Goal: Task Accomplishment & Management: Complete application form

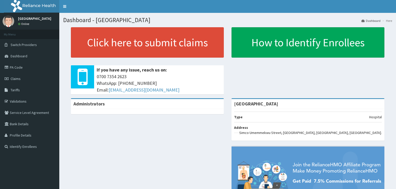
click at [16, 67] on link "PA Code" at bounding box center [29, 67] width 59 height 11
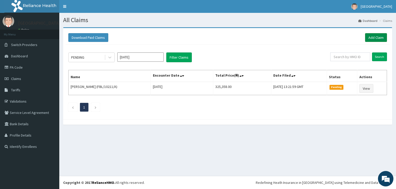
click at [374, 38] on link "Add Claim" at bounding box center [376, 37] width 22 height 9
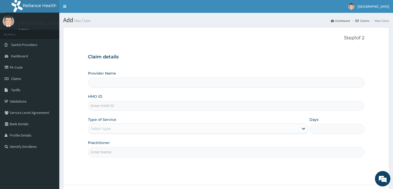
click at [123, 109] on input "HMO ID" at bounding box center [226, 106] width 277 height 10
paste input "RIS/10017/D"
type input "RIS/10017/D"
type input "[GEOGRAPHIC_DATA]"
type input "RIS/10017/D"
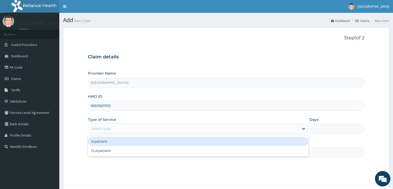
drag, startPoint x: 93, startPoint y: 128, endPoint x: 97, endPoint y: 138, distance: 10.8
click at [93, 129] on div "Select type" at bounding box center [101, 128] width 20 height 5
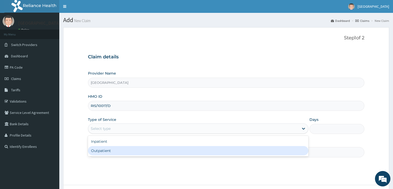
click at [97, 149] on div "Outpatient" at bounding box center [198, 150] width 220 height 9
type input "1"
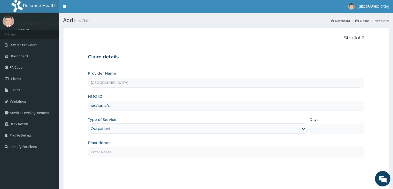
click at [105, 148] on input "Practitioner" at bounding box center [226, 152] width 277 height 10
type input "[PERSON_NAME]"
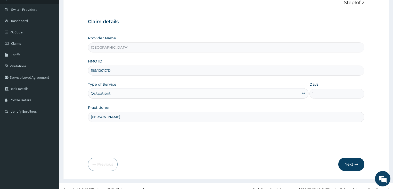
scroll to position [42, 0]
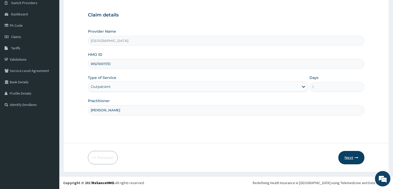
click at [345, 154] on button "Next" at bounding box center [351, 157] width 26 height 13
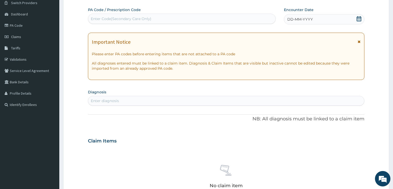
scroll to position [0, 0]
click at [96, 19] on div "Enter Code(Secondary Care Only)" at bounding box center [121, 18] width 61 height 5
paste input "PA/5CD745"
type input "PA/5CD745"
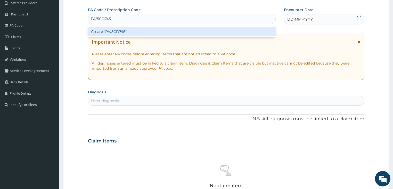
click at [107, 30] on div "Create "PA/5CD745"" at bounding box center [182, 31] width 188 height 9
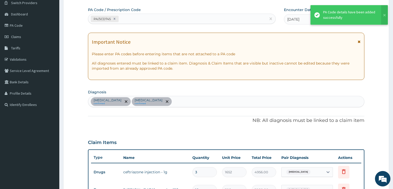
scroll to position [47, 0]
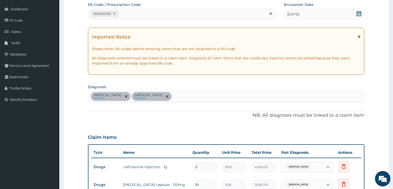
click at [154, 13] on div "PA/5CD745" at bounding box center [177, 14] width 178 height 9
paste input "PA/BE2DB7"
type input "PA/BE2DB7"
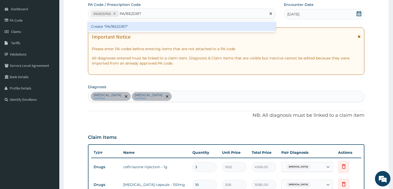
click at [138, 23] on div "Create "PA/BE2DB7"" at bounding box center [182, 26] width 188 height 9
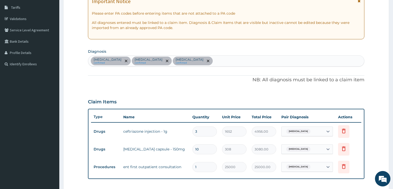
scroll to position [72, 0]
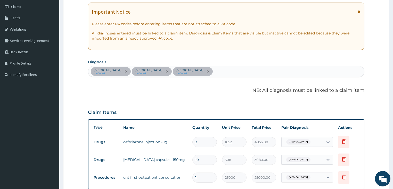
click at [208, 72] on div "[MEDICAL_DATA] confirmed [MEDICAL_DATA] confirmed [MEDICAL_DATA] confirmed" at bounding box center [226, 71] width 276 height 11
type input "malari"
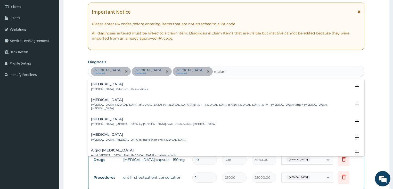
click at [95, 86] on div "[MEDICAL_DATA] [MEDICAL_DATA] , Paludism , Plasmodiosis" at bounding box center [119, 86] width 57 height 9
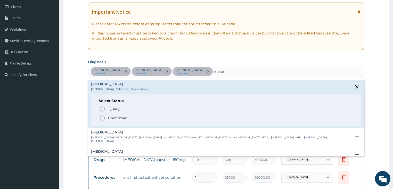
click at [102, 119] on icon "status option filled" at bounding box center [102, 118] width 6 height 6
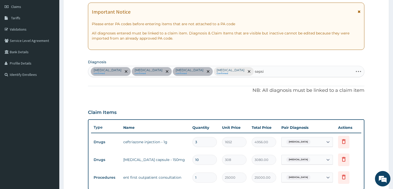
type input "[MEDICAL_DATA]"
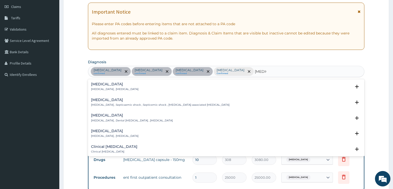
click at [114, 88] on p "[MEDICAL_DATA] , [MEDICAL_DATA]" at bounding box center [114, 90] width 47 height 4
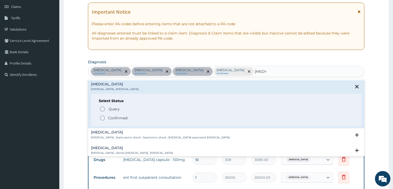
click at [103, 115] on icon "status option filled" at bounding box center [102, 118] width 6 height 6
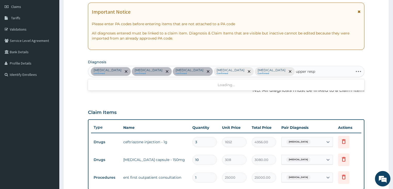
type input "upper respi"
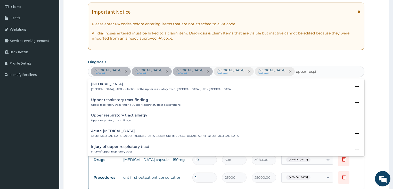
click at [93, 87] on div "[MEDICAL_DATA] [MEDICAL_DATA] , URTI - Infection of the upper respiratory tract…" at bounding box center [161, 86] width 140 height 9
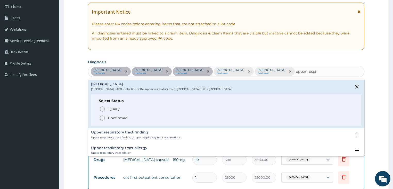
click at [102, 116] on circle "status option filled" at bounding box center [102, 118] width 5 height 5
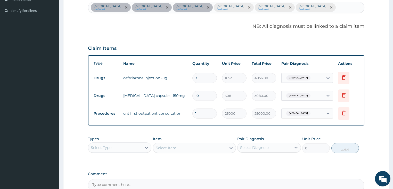
scroll to position [192, 0]
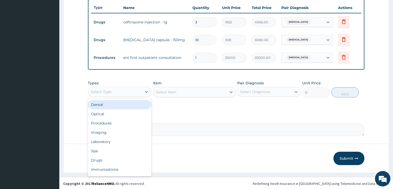
click at [105, 89] on div "Select Type" at bounding box center [101, 91] width 21 height 5
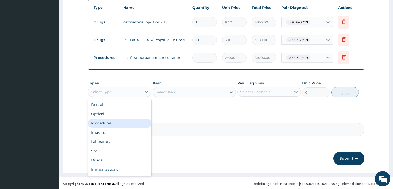
click at [102, 121] on div "Procedures" at bounding box center [120, 123] width 64 height 9
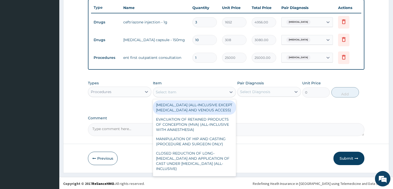
click at [170, 90] on div "Select Item" at bounding box center [166, 92] width 21 height 5
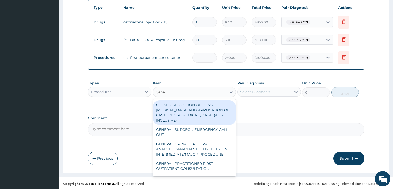
type input "gener"
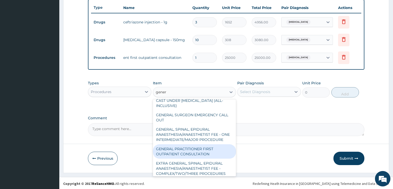
scroll to position [21, 0]
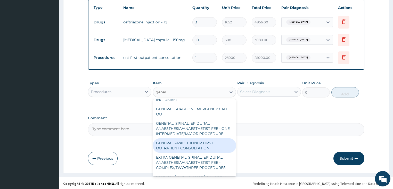
click at [187, 150] on div "GENERAL PRACTITIONER FIRST OUTPATIENT CONSULTATION" at bounding box center [194, 146] width 83 height 14
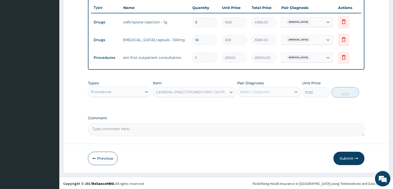
type input "3750"
click at [259, 97] on div "Types Procedures Item option GENERAL PRACTITIONER FIRST OUTPATIENT CONSULTATION…" at bounding box center [226, 89] width 277 height 22
click at [259, 96] on div "Select Diagnosis" at bounding box center [269, 92] width 64 height 10
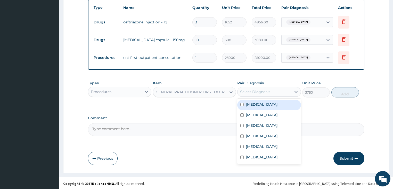
click at [256, 103] on label "[MEDICAL_DATA]" at bounding box center [262, 104] width 32 height 5
checkbox input "true"
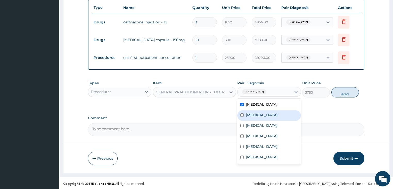
click at [255, 111] on div "[MEDICAL_DATA]" at bounding box center [269, 116] width 64 height 11
checkbox input "true"
click at [261, 103] on label "[MEDICAL_DATA]" at bounding box center [262, 104] width 32 height 5
checkbox input "false"
click at [256, 113] on label "[MEDICAL_DATA]" at bounding box center [262, 115] width 32 height 5
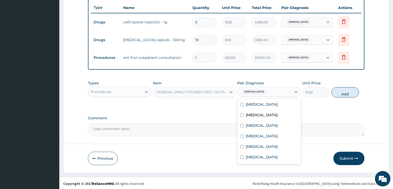
checkbox input "false"
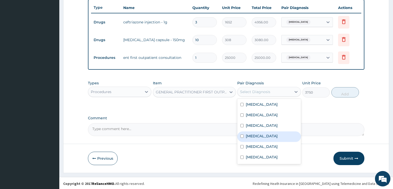
click at [254, 135] on label "[MEDICAL_DATA]" at bounding box center [262, 136] width 32 height 5
checkbox input "true"
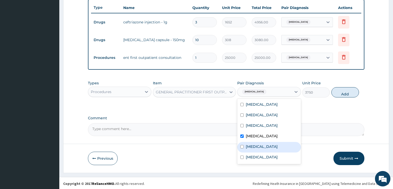
drag, startPoint x: 250, startPoint y: 146, endPoint x: 251, endPoint y: 159, distance: 12.4
click at [250, 147] on label "[MEDICAL_DATA]" at bounding box center [262, 146] width 32 height 5
checkbox input "true"
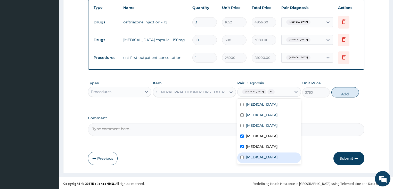
click at [251, 159] on label "[MEDICAL_DATA]" at bounding box center [262, 157] width 32 height 5
checkbox input "true"
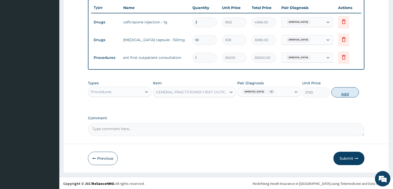
click at [343, 91] on button "Add" at bounding box center [345, 92] width 28 height 10
type input "0"
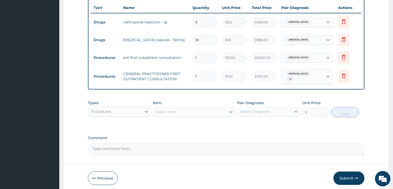
click at [137, 109] on div "Procedures" at bounding box center [115, 112] width 54 height 8
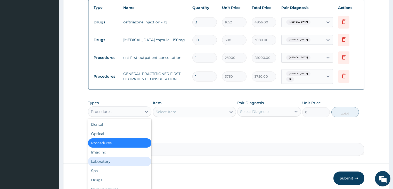
click at [113, 160] on div "Laboratory" at bounding box center [120, 161] width 64 height 9
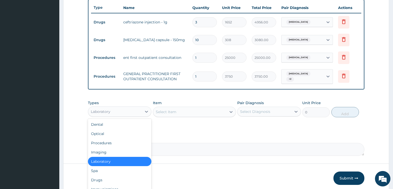
click at [131, 109] on div "Laboratory" at bounding box center [115, 112] width 54 height 8
click at [106, 176] on div "Drugs" at bounding box center [120, 180] width 64 height 9
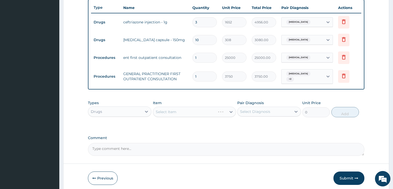
click at [175, 107] on div "Select Item" at bounding box center [194, 112] width 83 height 10
click at [169, 110] on div "Select Item" at bounding box center [166, 112] width 21 height 5
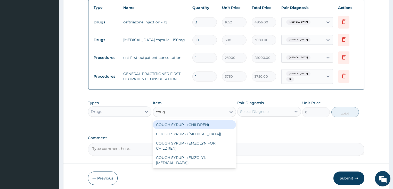
type input "cough"
click at [171, 121] on div "COUGH SYRUP - (CHILDREN)" at bounding box center [194, 124] width 83 height 9
type input "1120"
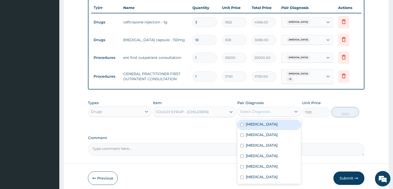
click at [243, 109] on div "Select Diagnosis" at bounding box center [255, 111] width 30 height 5
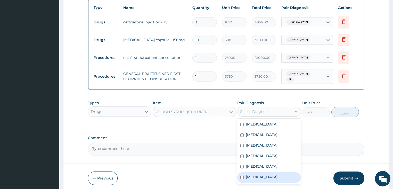
click at [256, 176] on label "[MEDICAL_DATA]" at bounding box center [262, 177] width 32 height 5
checkbox input "true"
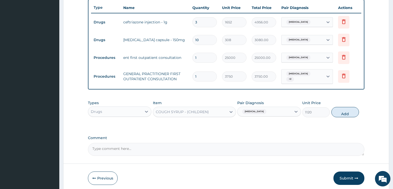
drag, startPoint x: 348, startPoint y: 110, endPoint x: 340, endPoint y: 113, distance: 7.9
click at [347, 110] on button "Add" at bounding box center [345, 112] width 28 height 10
type input "0"
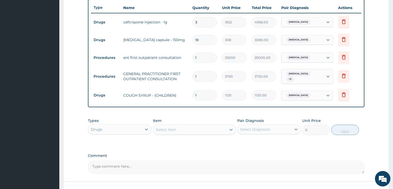
click at [162, 127] on div "Select Item" at bounding box center [166, 129] width 21 height 5
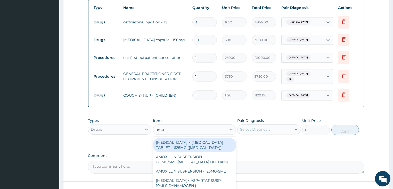
type input "amox"
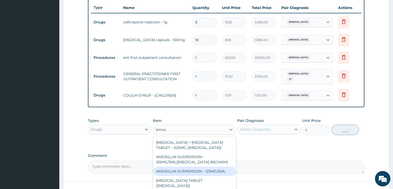
click at [177, 167] on div "AMOXILLIN SUSPENSION - 125MG/5ML" at bounding box center [194, 171] width 83 height 9
type input "840"
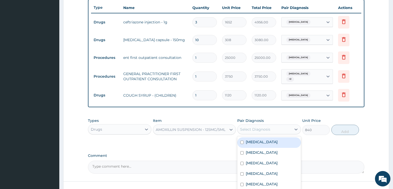
drag, startPoint x: 257, startPoint y: 128, endPoint x: 260, endPoint y: 132, distance: 5.5
click at [258, 128] on div "Select Diagnosis" at bounding box center [255, 129] width 30 height 5
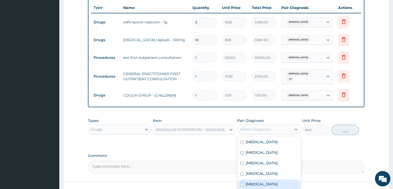
click at [256, 182] on label "[MEDICAL_DATA]" at bounding box center [262, 184] width 32 height 5
checkbox input "true"
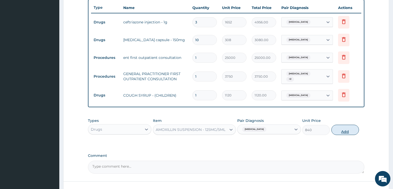
click at [339, 129] on button "Add" at bounding box center [345, 130] width 28 height 10
type input "0"
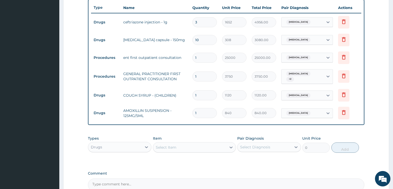
click at [165, 144] on div "Select Item" at bounding box center [189, 148] width 73 height 8
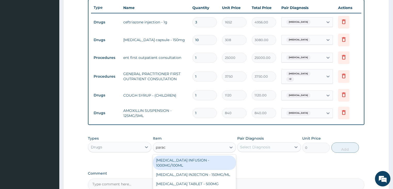
type input "parace"
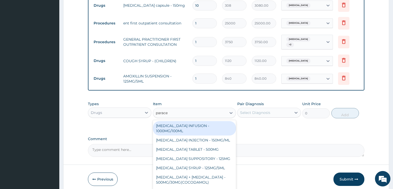
scroll to position [234, 0]
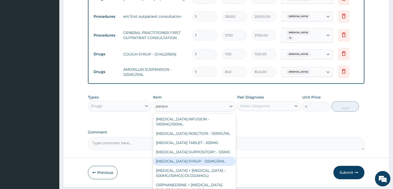
click at [210, 157] on div "[MEDICAL_DATA] SYRUP - 125MG/5ML" at bounding box center [194, 161] width 83 height 9
type input "840"
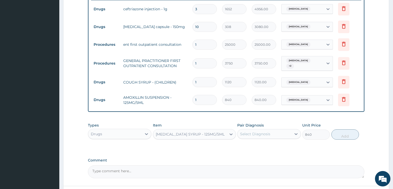
scroll to position [130, 0]
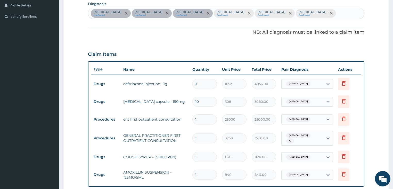
click at [306, 13] on div "[MEDICAL_DATA] confirmed [MEDICAL_DATA] confirmed [MEDICAL_DATA] confirmed [MED…" at bounding box center [226, 13] width 276 height 11
type input "fever"
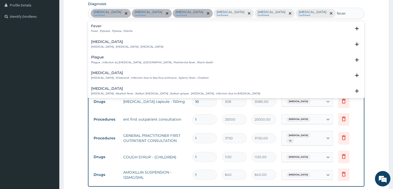
click at [111, 28] on h4 "Fever" at bounding box center [111, 26] width 41 height 4
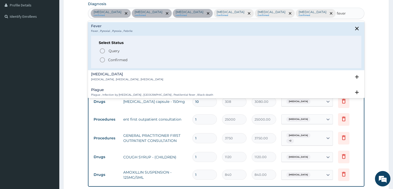
click at [106, 61] on span "Confirmed" at bounding box center [226, 60] width 254 height 6
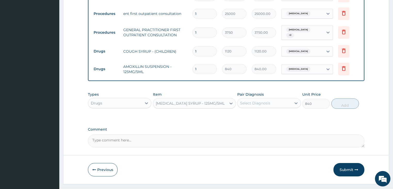
scroll to position [245, 0]
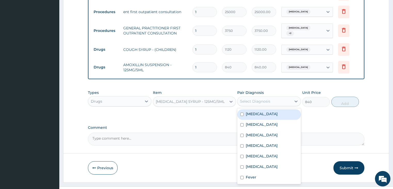
click at [275, 97] on div "Select Diagnosis" at bounding box center [269, 102] width 64 height 10
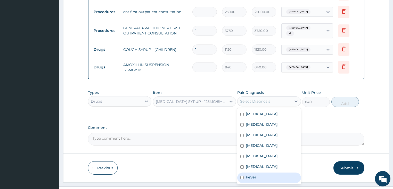
click at [260, 173] on div "Fever" at bounding box center [269, 178] width 64 height 11
checkbox input "true"
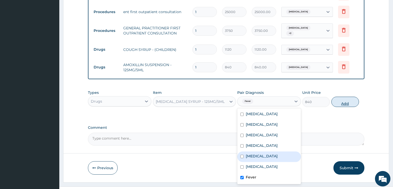
click at [346, 97] on button "Add" at bounding box center [345, 102] width 28 height 10
type input "0"
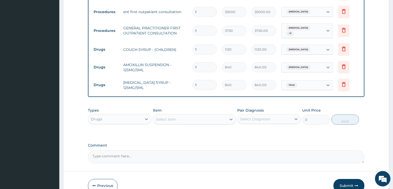
click at [164, 117] on div "Select Item" at bounding box center [166, 119] width 21 height 5
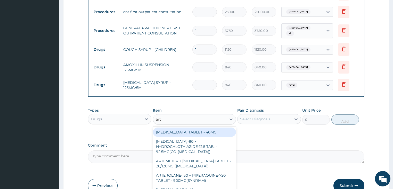
type input "arte"
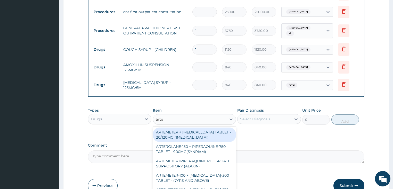
click at [188, 128] on div "ARTEMETER + [MEDICAL_DATA] TABLET - 20/120MG ([MEDICAL_DATA])" at bounding box center [194, 135] width 83 height 14
type input "210"
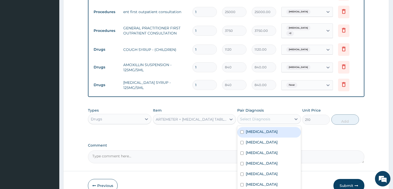
click at [245, 117] on div "Select Diagnosis" at bounding box center [255, 119] width 30 height 5
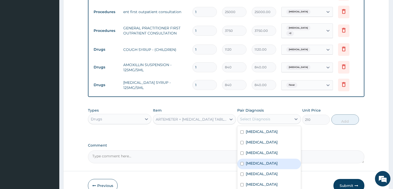
click at [265, 159] on div "[MEDICAL_DATA]" at bounding box center [269, 164] width 64 height 11
checkbox input "true"
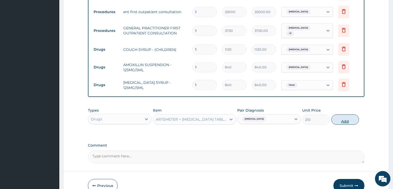
click at [342, 115] on button "Add" at bounding box center [345, 120] width 28 height 10
type input "0"
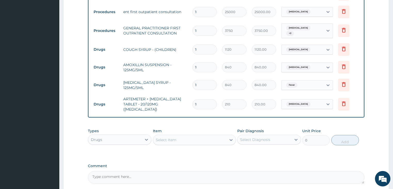
type input "12"
type input "2520.00"
type input "12"
click at [193, 126] on div "Types Drugs Item Select Item Pair Diagnosis Select Diagnosis Unit Price 0 Add" at bounding box center [226, 137] width 277 height 22
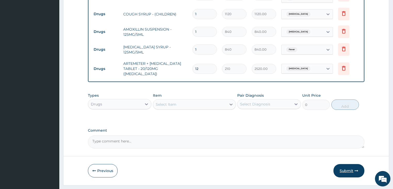
click at [358, 169] on icon "button" at bounding box center [356, 171] width 4 height 4
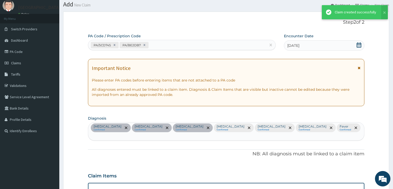
scroll to position [281, 0]
